Goal: Contribute content: Add original content to the website for others to see

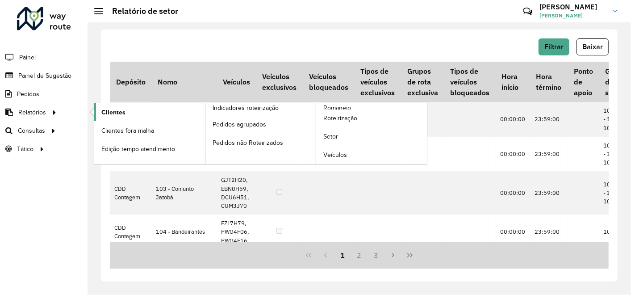
click at [108, 113] on span "Clientes" at bounding box center [113, 112] width 24 height 9
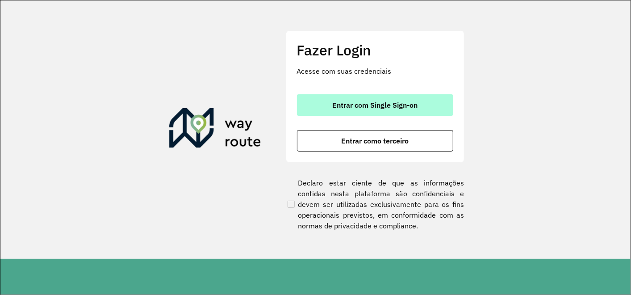
click at [297, 100] on button "Entrar com Single Sign-on" at bounding box center [375, 104] width 156 height 21
click at [373, 103] on font "Entrar com Single Sign-on" at bounding box center [374, 104] width 85 height 9
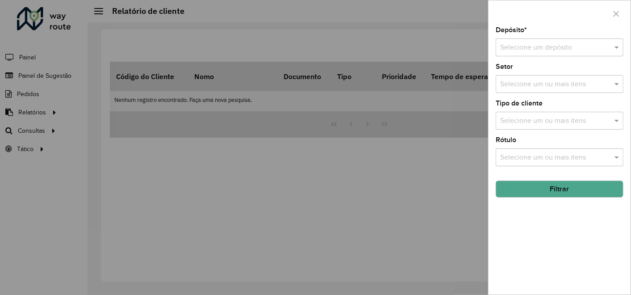
click at [546, 46] on input "text" at bounding box center [550, 47] width 101 height 11
click at [525, 75] on span "CDD Contagem" at bounding box center [524, 73] width 49 height 8
click at [552, 192] on button "Filtrar" at bounding box center [560, 188] width 128 height 17
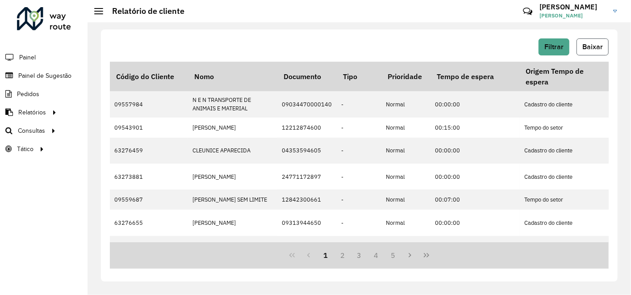
click at [590, 52] on button "Baixar" at bounding box center [592, 46] width 32 height 17
click at [31, 75] on span "Painel de Sugestão" at bounding box center [46, 75] width 56 height 9
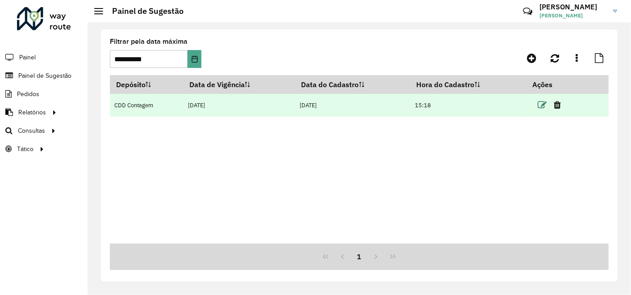
click at [542, 106] on icon at bounding box center [542, 104] width 9 height 9
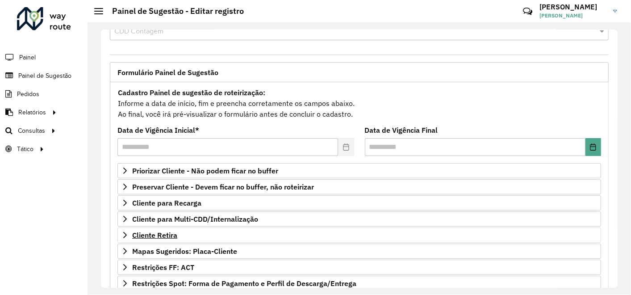
scroll to position [50, 0]
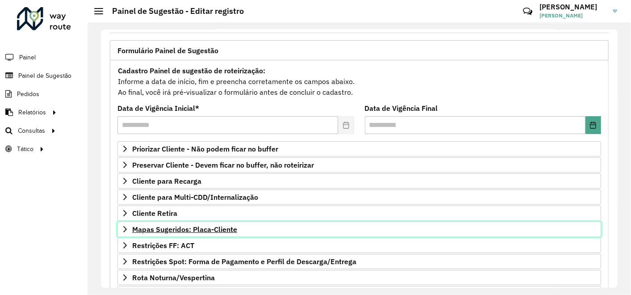
click at [214, 225] on span "Mapas Sugeridos: Placa-Cliente" at bounding box center [184, 228] width 105 height 7
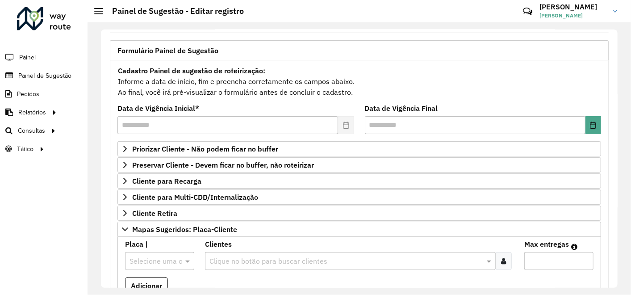
click at [238, 259] on input "text" at bounding box center [345, 261] width 277 height 11
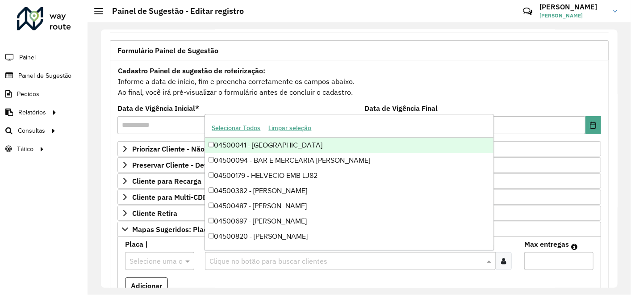
paste input "*****"
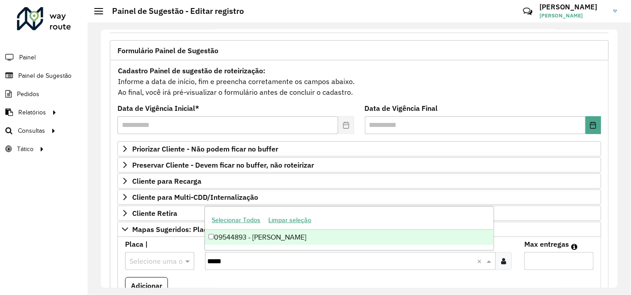
type input "*****"
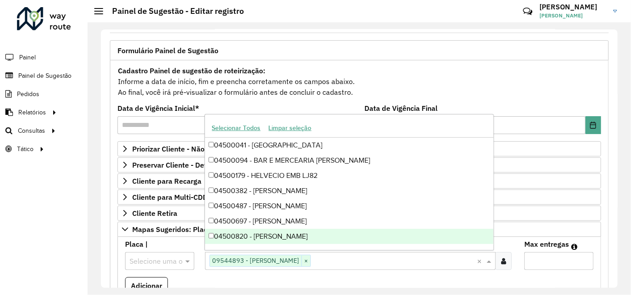
click at [535, 254] on input "Max entregas" at bounding box center [558, 261] width 69 height 18
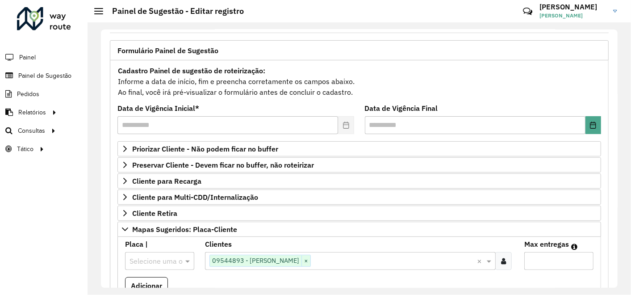
type input "**"
click at [160, 262] on input "text" at bounding box center [150, 261] width 42 height 11
type input "***"
click at [148, 234] on span "NFC3385" at bounding box center [144, 237] width 30 height 8
click at [147, 284] on button "Adicionar" at bounding box center [146, 285] width 43 height 17
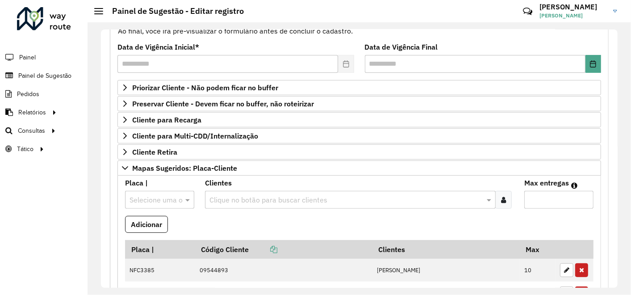
scroll to position [149, 0]
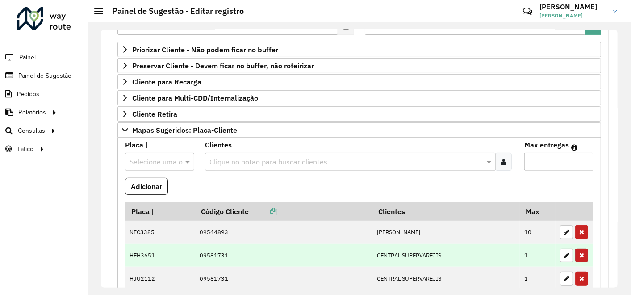
click at [581, 255] on button "button" at bounding box center [581, 255] width 13 height 14
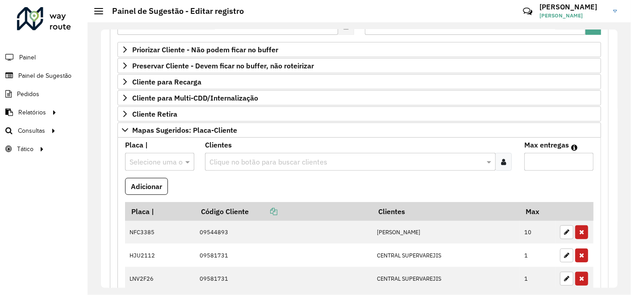
click at [581, 255] on button "button" at bounding box center [581, 255] width 13 height 14
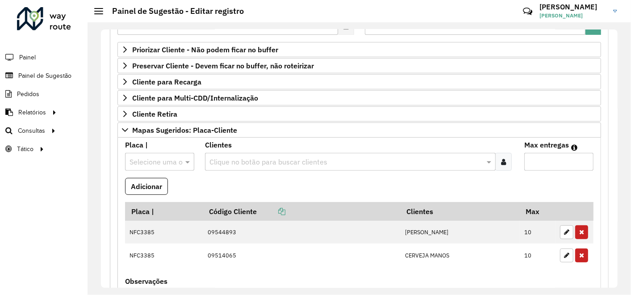
click at [581, 255] on button "button" at bounding box center [581, 255] width 13 height 14
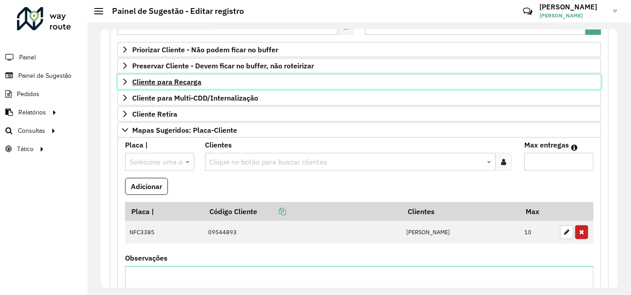
click at [180, 81] on span "Cliente para Recarga" at bounding box center [166, 81] width 69 height 7
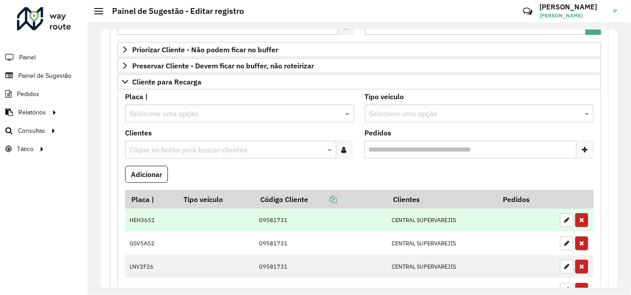
click at [580, 217] on icon "button" at bounding box center [581, 220] width 5 height 6
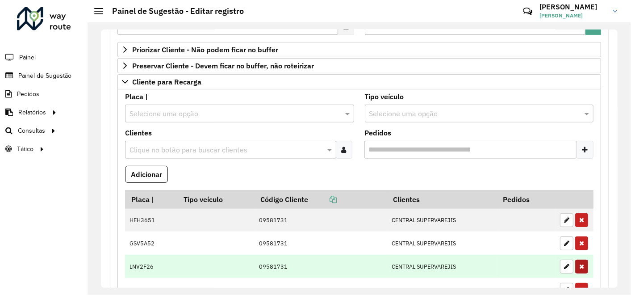
click at [582, 236] on button "button" at bounding box center [581, 243] width 13 height 14
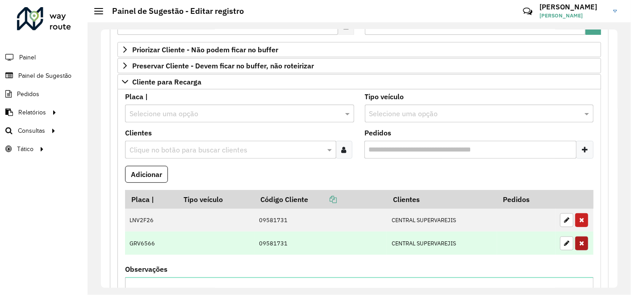
click at [581, 217] on button "button" at bounding box center [581, 220] width 13 height 14
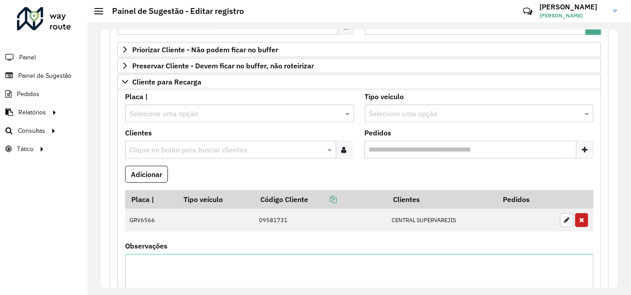
click at [581, 217] on button "button" at bounding box center [581, 220] width 13 height 14
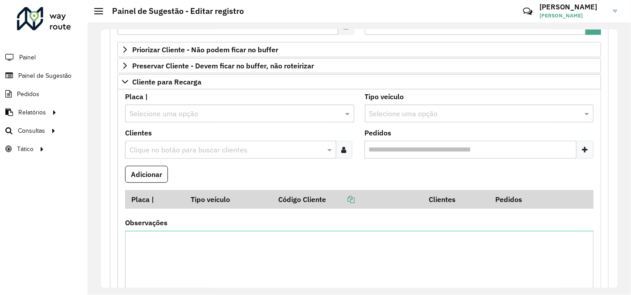
scroll to position [99, 0]
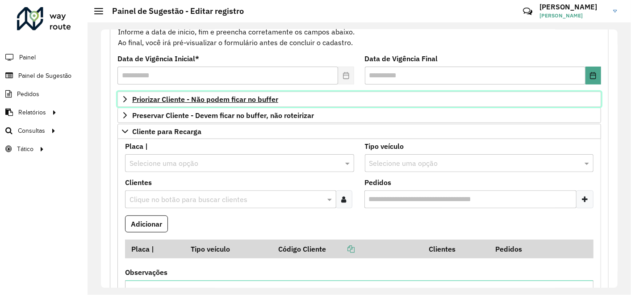
click at [217, 98] on span "Priorizar Cliente - Não podem ficar no buffer" at bounding box center [205, 99] width 146 height 7
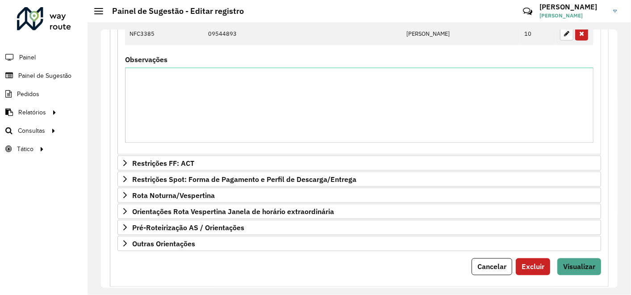
scroll to position [738, 0]
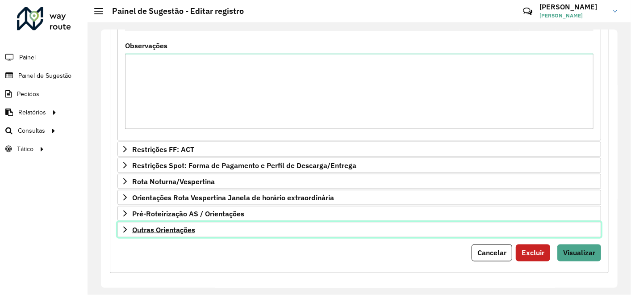
click at [187, 226] on span "Outras Orientações" at bounding box center [163, 229] width 63 height 7
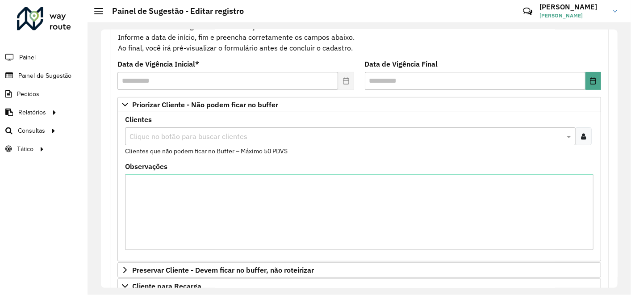
scroll to position [0, 0]
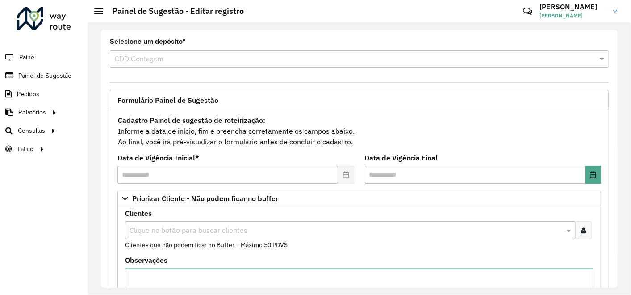
click at [581, 229] on icon at bounding box center [583, 229] width 5 height 7
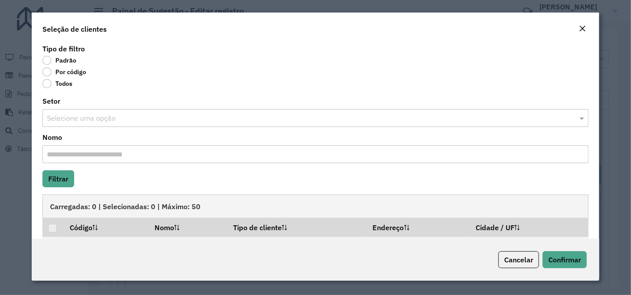
click at [48, 72] on label "Por código" at bounding box center [64, 71] width 44 height 9
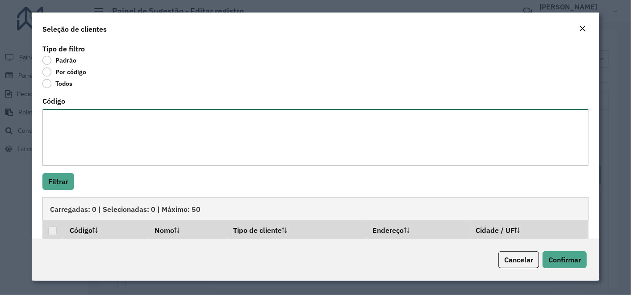
click at [78, 123] on textarea "Código" at bounding box center [315, 137] width 546 height 57
paste textarea "***** ***** ***** *****"
type textarea "***** ***** ***** *****"
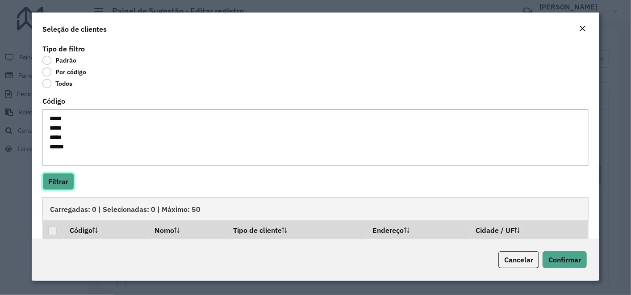
click at [57, 178] on button "Filtrar" at bounding box center [58, 181] width 32 height 17
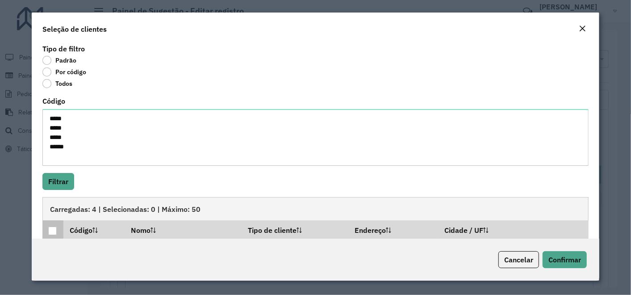
click at [51, 231] on div at bounding box center [52, 230] width 8 height 8
click at [579, 263] on span "Confirmar" at bounding box center [564, 259] width 33 height 9
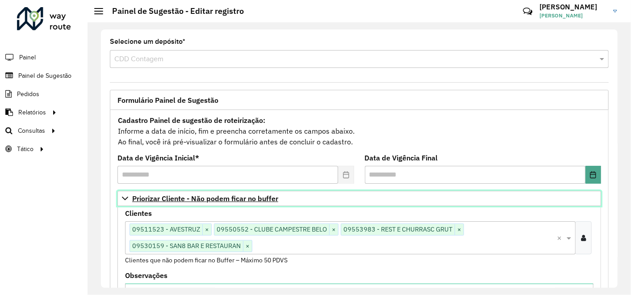
click at [125, 196] on icon at bounding box center [124, 198] width 7 height 7
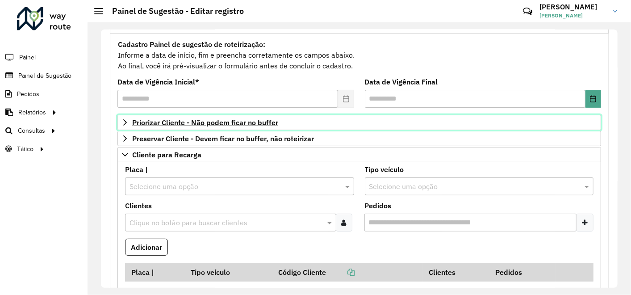
scroll to position [99, 0]
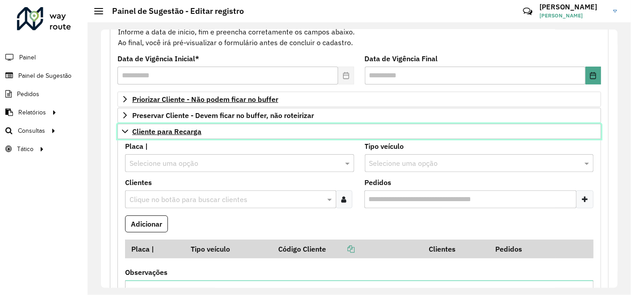
click at [124, 129] on icon at bounding box center [125, 131] width 6 height 4
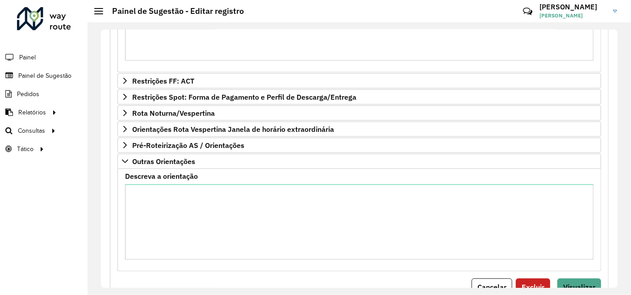
scroll to position [463, 0]
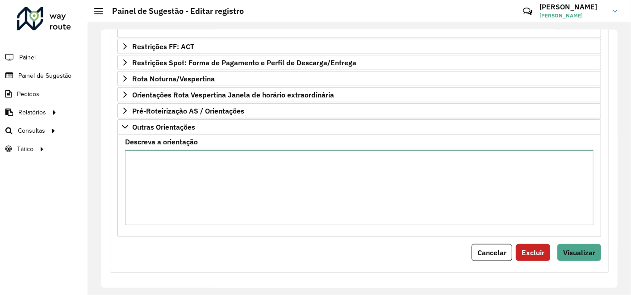
click at [161, 167] on textarea "Descreva a orientação" at bounding box center [359, 187] width 468 height 75
paste textarea "**********"
click at [204, 206] on textarea "Descreva a orientação" at bounding box center [358, 187] width 467 height 75
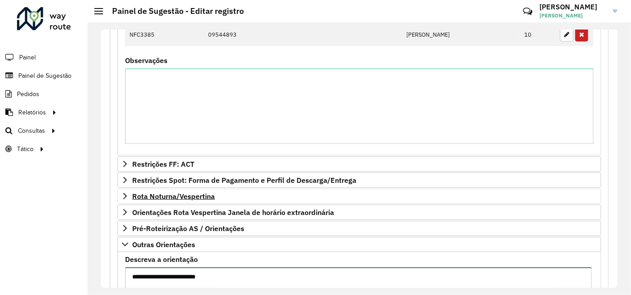
scroll to position [463, 0]
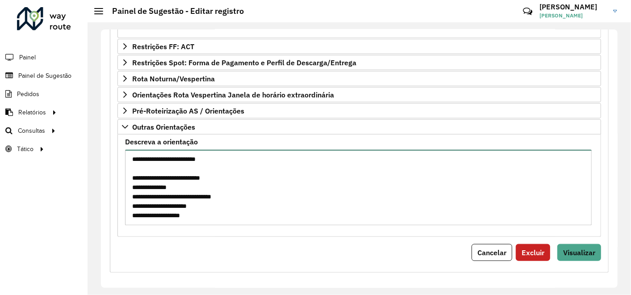
click at [248, 177] on textarea "Descreva a orientação" at bounding box center [358, 187] width 467 height 75
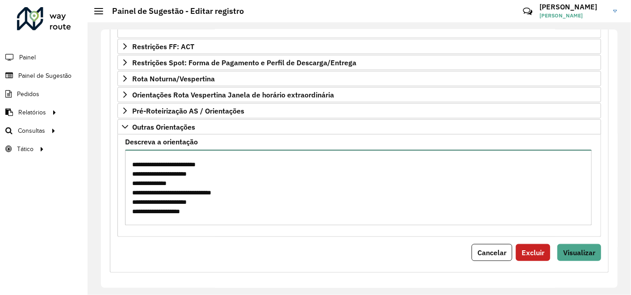
scroll to position [163, 0]
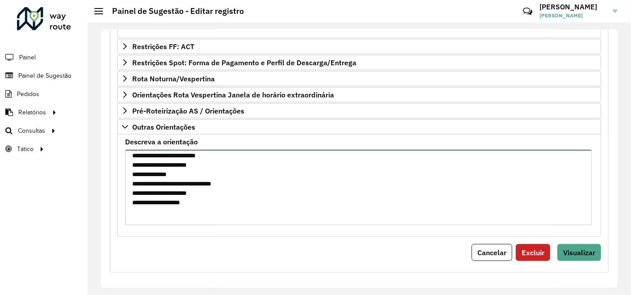
drag, startPoint x: 204, startPoint y: 197, endPoint x: 177, endPoint y: 196, distance: 26.8
click at [177, 196] on textarea "Descreva a orientação" at bounding box center [358, 187] width 467 height 75
click at [206, 195] on textarea "Descreva a orientação" at bounding box center [358, 187] width 467 height 75
click at [206, 197] on textarea "Descreva a orientação" at bounding box center [358, 187] width 467 height 75
click at [199, 198] on textarea "Descreva a orientação" at bounding box center [358, 187] width 467 height 75
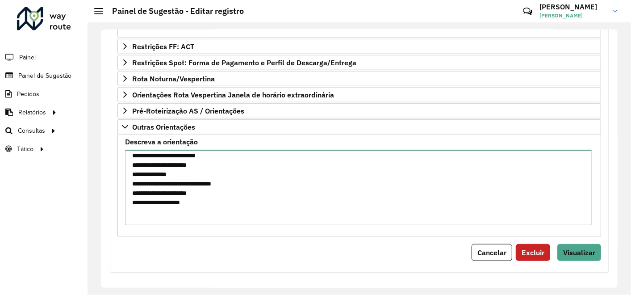
drag, startPoint x: 192, startPoint y: 197, endPoint x: 177, endPoint y: 196, distance: 14.3
click at [177, 196] on textarea "Descreva a orientação" at bounding box center [358, 187] width 467 height 75
paste textarea "********"
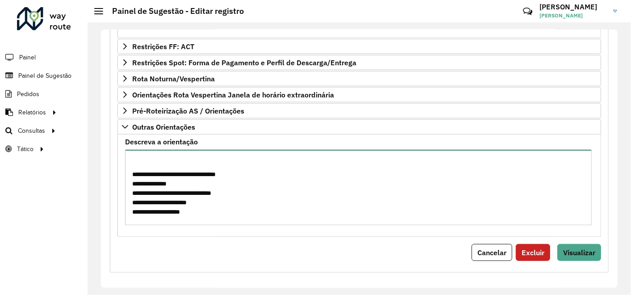
scroll to position [229, 0]
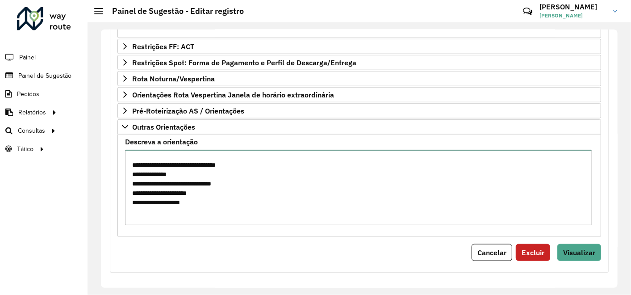
click at [219, 197] on textarea "Descreva a orientação" at bounding box center [358, 187] width 467 height 75
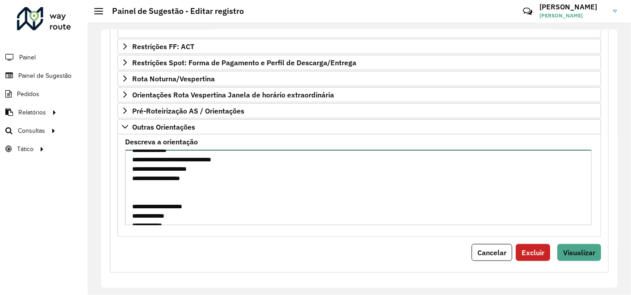
scroll to position [275, 0]
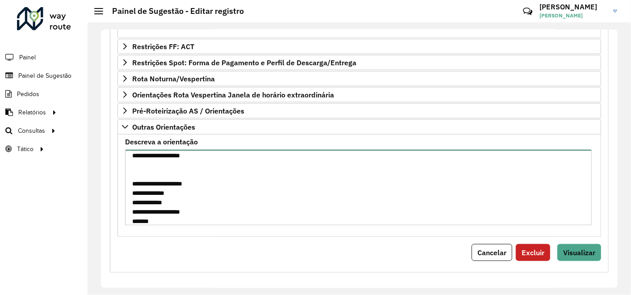
click at [142, 158] on textarea "Descreva a orientação" at bounding box center [358, 187] width 467 height 75
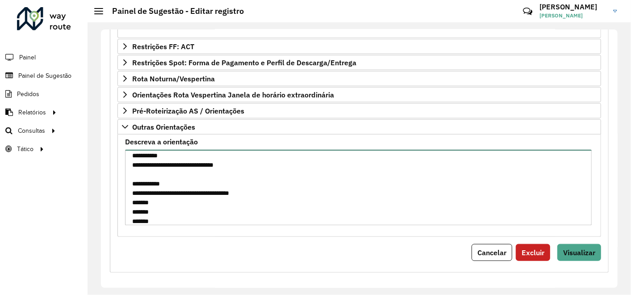
scroll to position [417, 0]
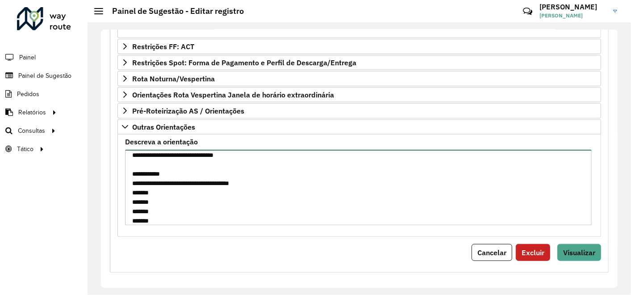
drag, startPoint x: 159, startPoint y: 178, endPoint x: 132, endPoint y: 176, distance: 27.7
click at [132, 176] on textarea "Descreva a orientação" at bounding box center [358, 187] width 467 height 75
paste textarea
click at [186, 206] on textarea "Descreva a orientação" at bounding box center [358, 187] width 467 height 75
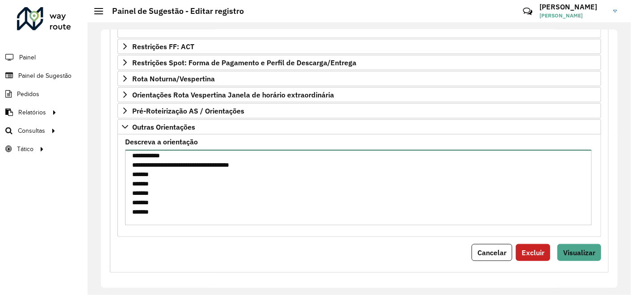
scroll to position [445, 0]
paste textarea "*******"
drag, startPoint x: 148, startPoint y: 201, endPoint x: 130, endPoint y: 182, distance: 26.5
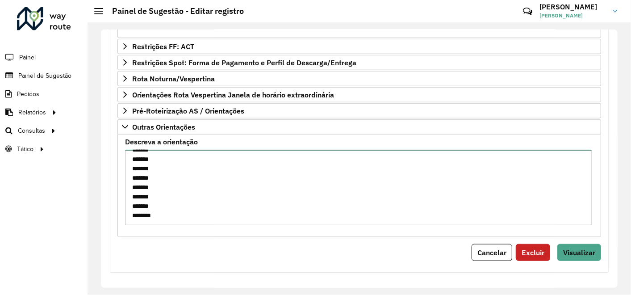
click at [130, 182] on textarea "Descreva a orientação" at bounding box center [358, 187] width 467 height 75
click at [158, 184] on textarea "Descreva a orientação" at bounding box center [358, 187] width 467 height 75
drag, startPoint x: 158, startPoint y: 186, endPoint x: 133, endPoint y: 184, distance: 26.0
click at [133, 184] on textarea "Descreva a orientação" at bounding box center [358, 187] width 467 height 75
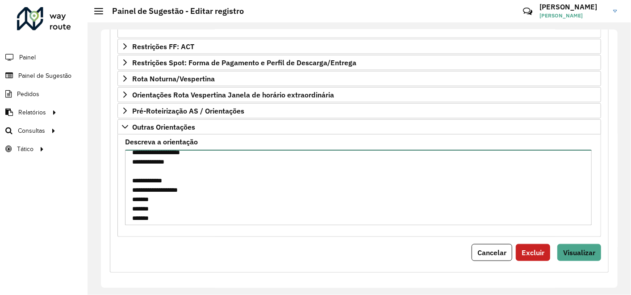
click at [244, 203] on textarea "Descreva a orientação" at bounding box center [358, 187] width 467 height 75
type textarea "**********"
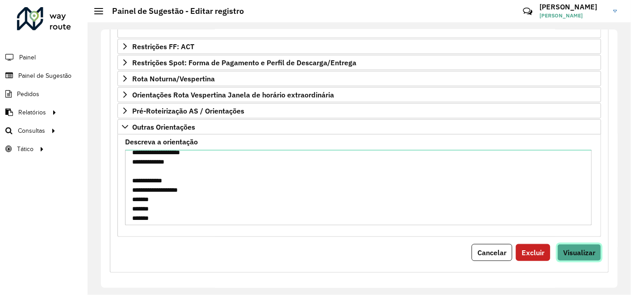
click at [570, 248] on span "Visualizar" at bounding box center [579, 252] width 32 height 9
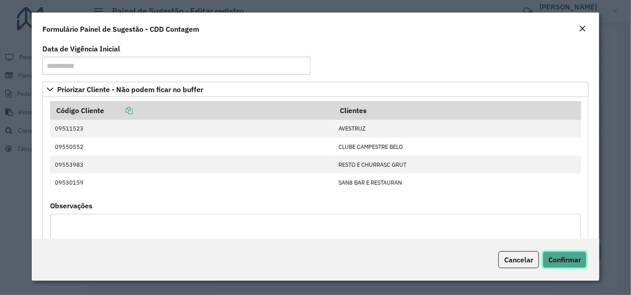
click at [570, 262] on span "Confirmar" at bounding box center [564, 259] width 33 height 9
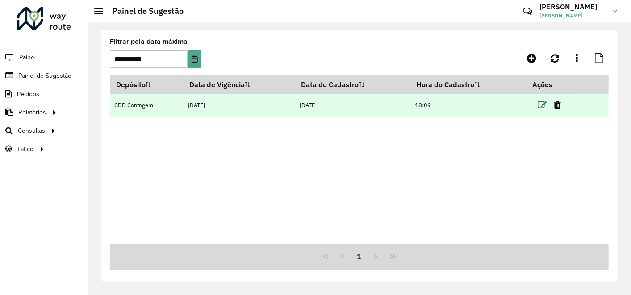
click at [542, 107] on icon at bounding box center [542, 104] width 9 height 9
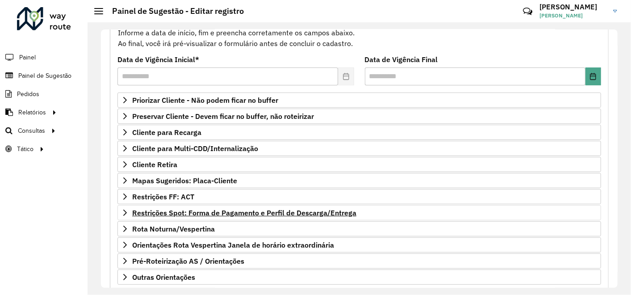
scroll to position [99, 0]
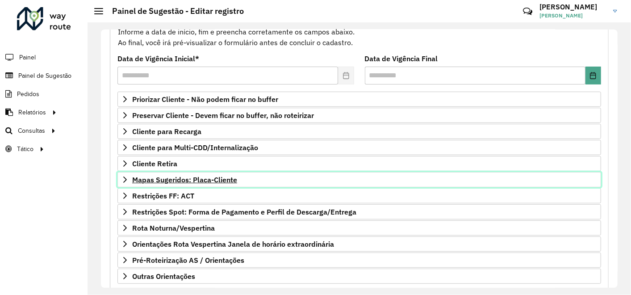
click at [221, 176] on span "Mapas Sugeridos: Placa-Cliente" at bounding box center [184, 179] width 105 height 7
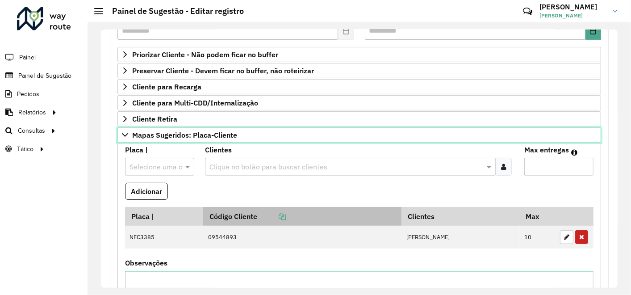
scroll to position [198, 0]
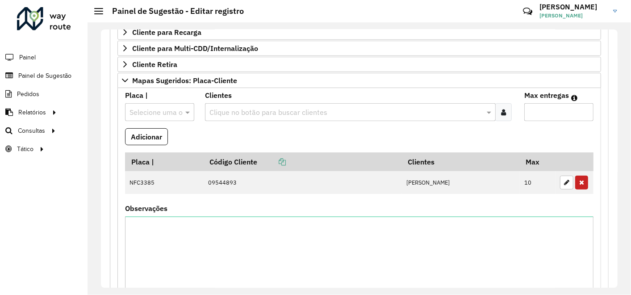
click at [244, 109] on input "text" at bounding box center [345, 112] width 277 height 11
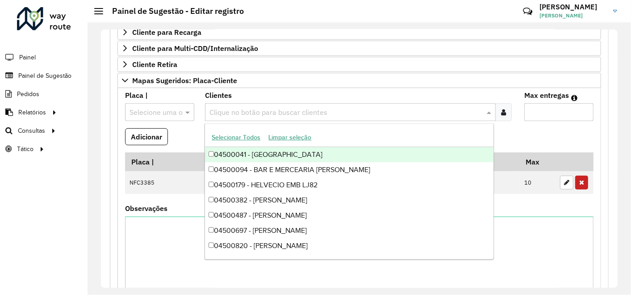
paste input "*****"
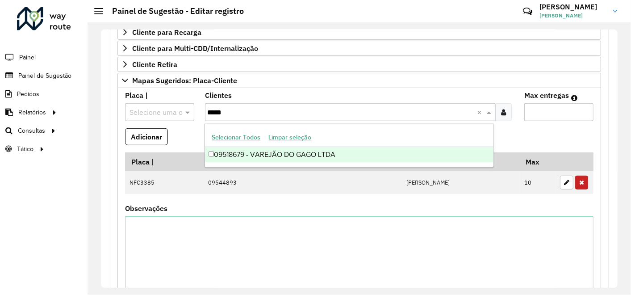
type input "*****"
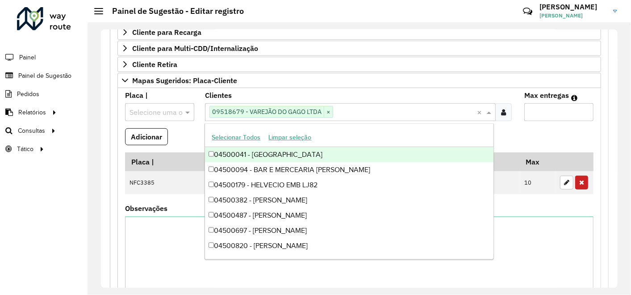
click at [539, 108] on input "Max entregas" at bounding box center [558, 112] width 69 height 18
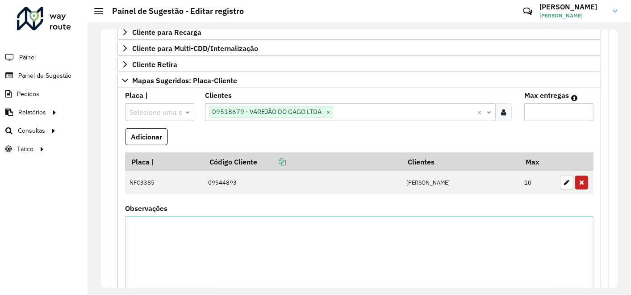
type input "*"
click at [146, 109] on input "text" at bounding box center [150, 112] width 42 height 11
type input "*******"
click at [148, 138] on span "PWG4F25" at bounding box center [144, 136] width 31 height 8
click at [149, 135] on button "Adicionar" at bounding box center [146, 136] width 43 height 17
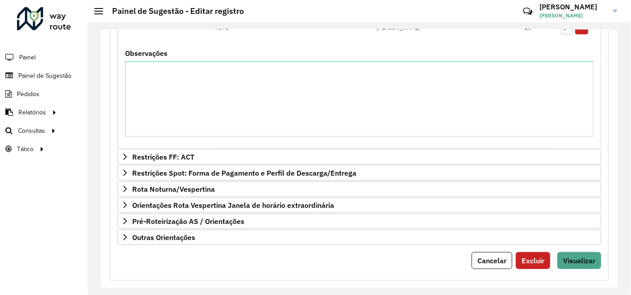
scroll to position [384, 0]
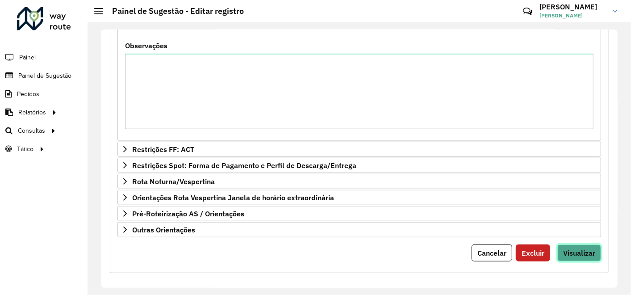
click at [571, 248] on span "Visualizar" at bounding box center [579, 252] width 32 height 9
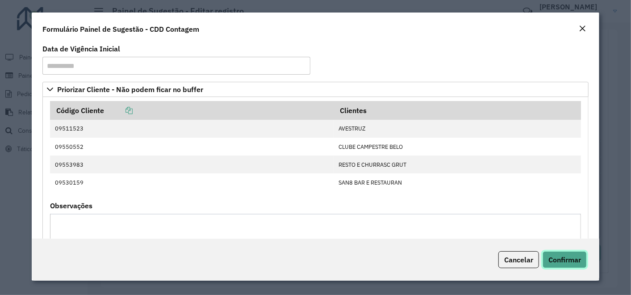
click at [561, 259] on span "Confirmar" at bounding box center [564, 259] width 33 height 9
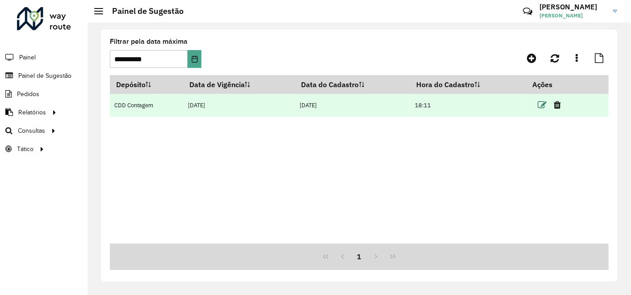
click at [541, 104] on icon at bounding box center [542, 104] width 9 height 9
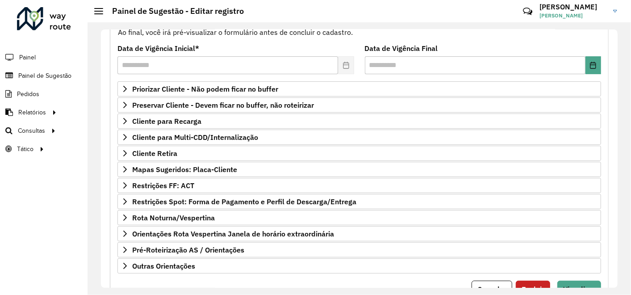
scroll to position [146, 0]
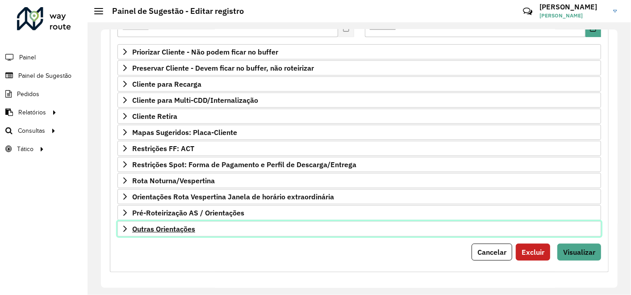
click at [179, 226] on span "Outras Orientações" at bounding box center [163, 228] width 63 height 7
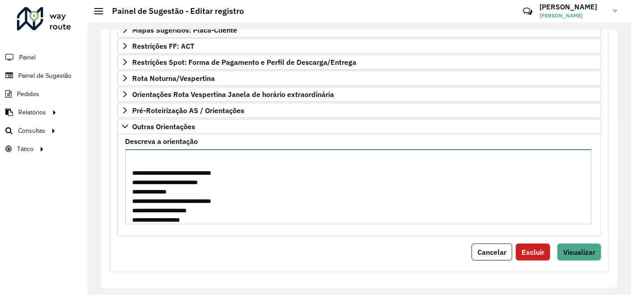
scroll to position [79, 0]
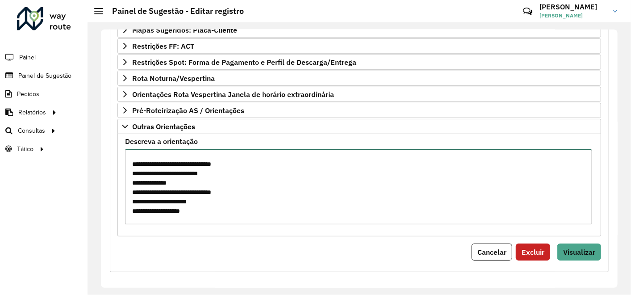
drag, startPoint x: 131, startPoint y: 157, endPoint x: 254, endPoint y: 170, distance: 123.5
click at [254, 170] on textarea "Descreva a orientação" at bounding box center [358, 186] width 467 height 75
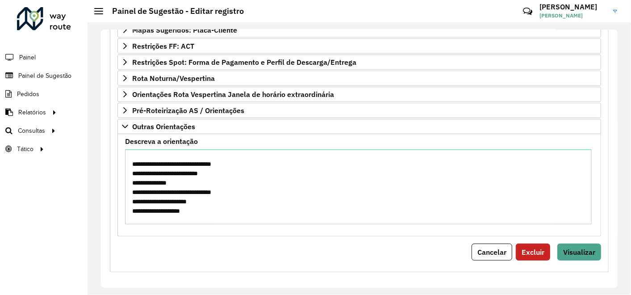
drag, startPoint x: 596, startPoint y: 208, endPoint x: 592, endPoint y: 139, distance: 69.8
click at [597, 208] on div "Descreva a orientação" at bounding box center [359, 185] width 484 height 102
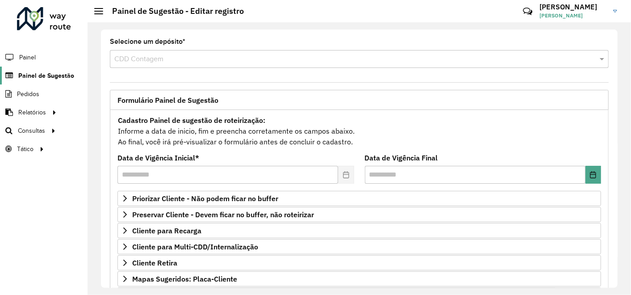
click at [54, 72] on span "Painel de Sugestão" at bounding box center [46, 75] width 56 height 9
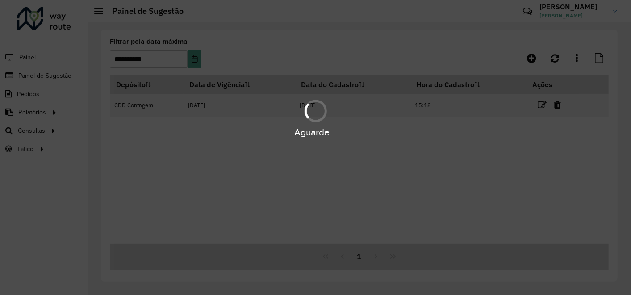
click at [197, 58] on div "Aguarde..." at bounding box center [315, 147] width 631 height 295
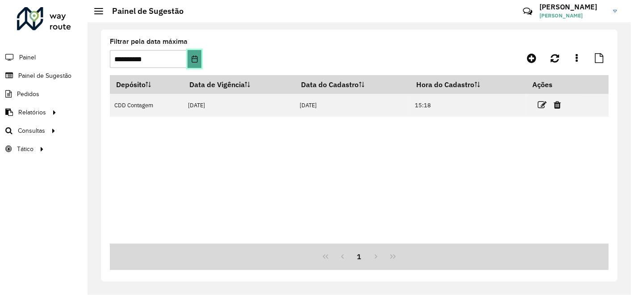
click at [197, 58] on icon "Choose Date" at bounding box center [195, 58] width 6 height 7
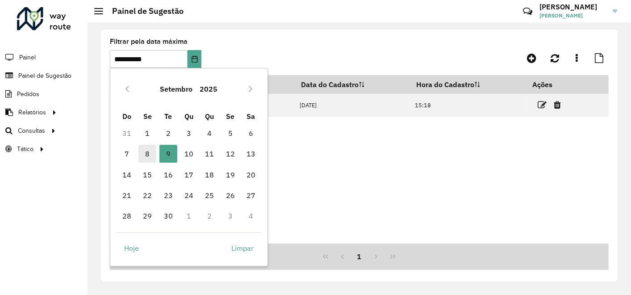
click at [144, 155] on span "8" at bounding box center [147, 154] width 18 height 18
type input "**********"
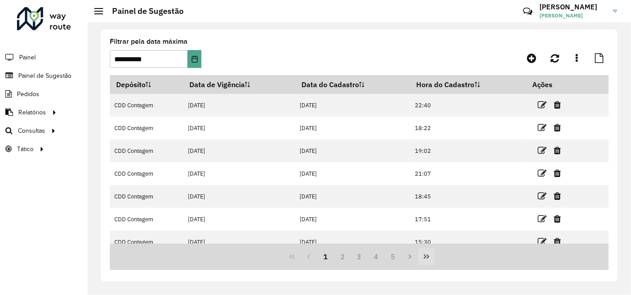
click at [430, 257] on button "Last Page" at bounding box center [426, 256] width 17 height 17
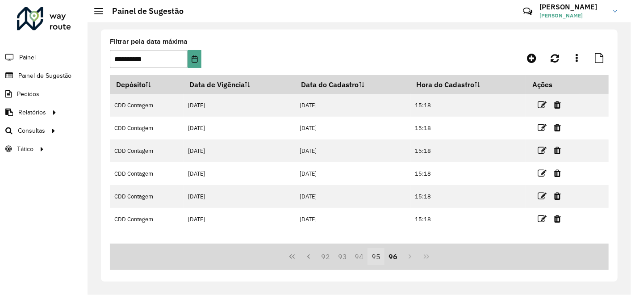
click at [379, 253] on button "95" at bounding box center [375, 256] width 17 height 17
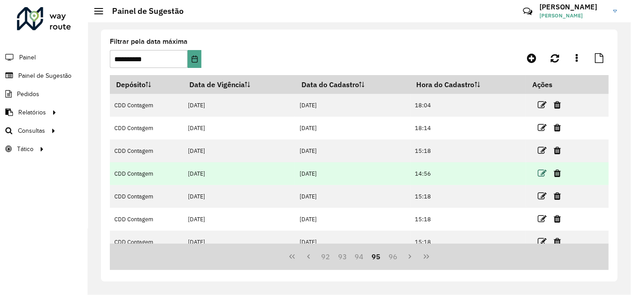
click at [543, 173] on icon at bounding box center [542, 173] width 9 height 9
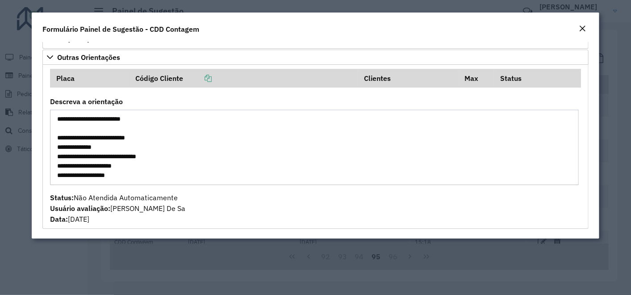
drag, startPoint x: 96, startPoint y: 177, endPoint x: 48, endPoint y: 120, distance: 74.4
click at [48, 120] on formly-field "**********" at bounding box center [316, 145] width 542 height 94
click at [584, 29] on em "Close" at bounding box center [582, 28] width 7 height 7
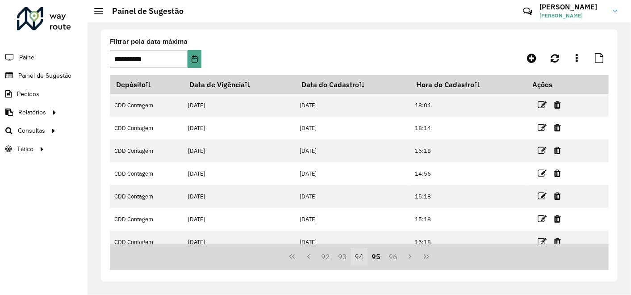
click at [361, 256] on button "94" at bounding box center [359, 256] width 17 height 17
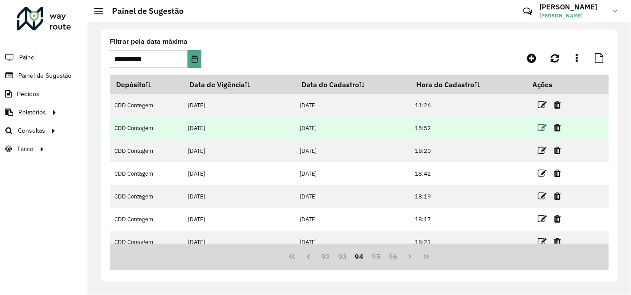
click at [541, 125] on icon at bounding box center [542, 127] width 9 height 9
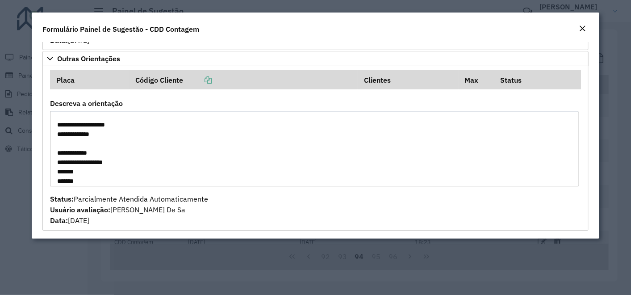
scroll to position [297, 0]
drag, startPoint x: 61, startPoint y: 134, endPoint x: 69, endPoint y: 136, distance: 8.3
click at [62, 134] on textarea "Descreva a orientação" at bounding box center [314, 148] width 529 height 75
